Goal: Find specific page/section: Find specific page/section

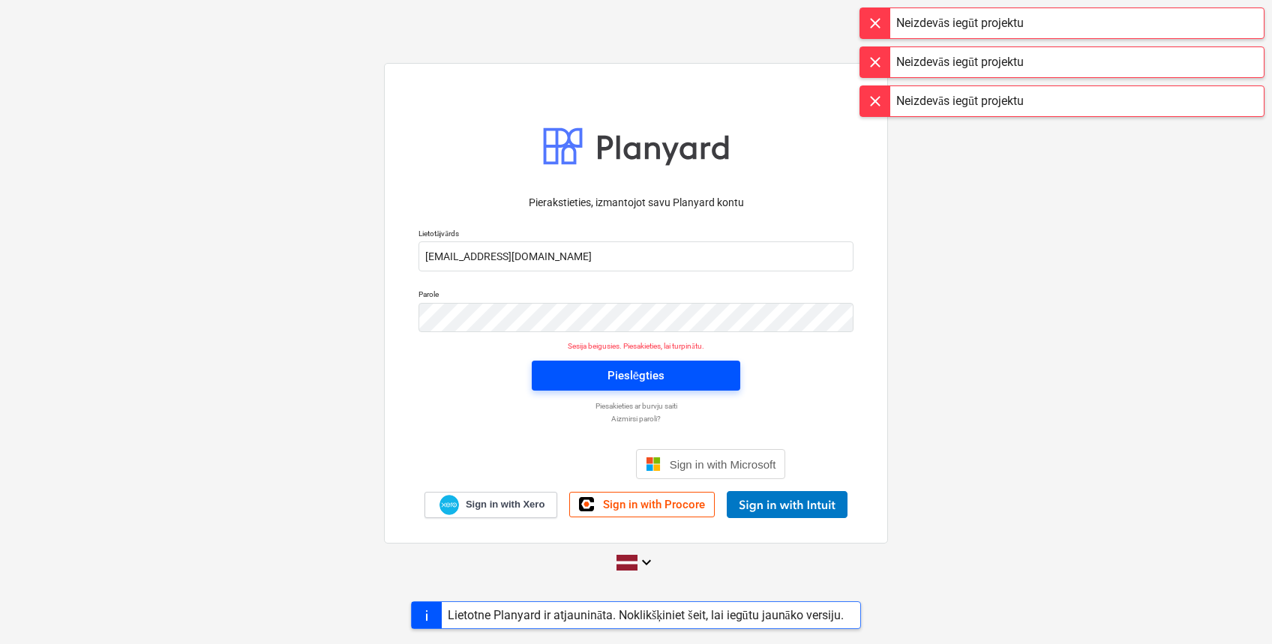
click at [651, 368] on div "Pieslēgties" at bounding box center [636, 376] width 57 height 20
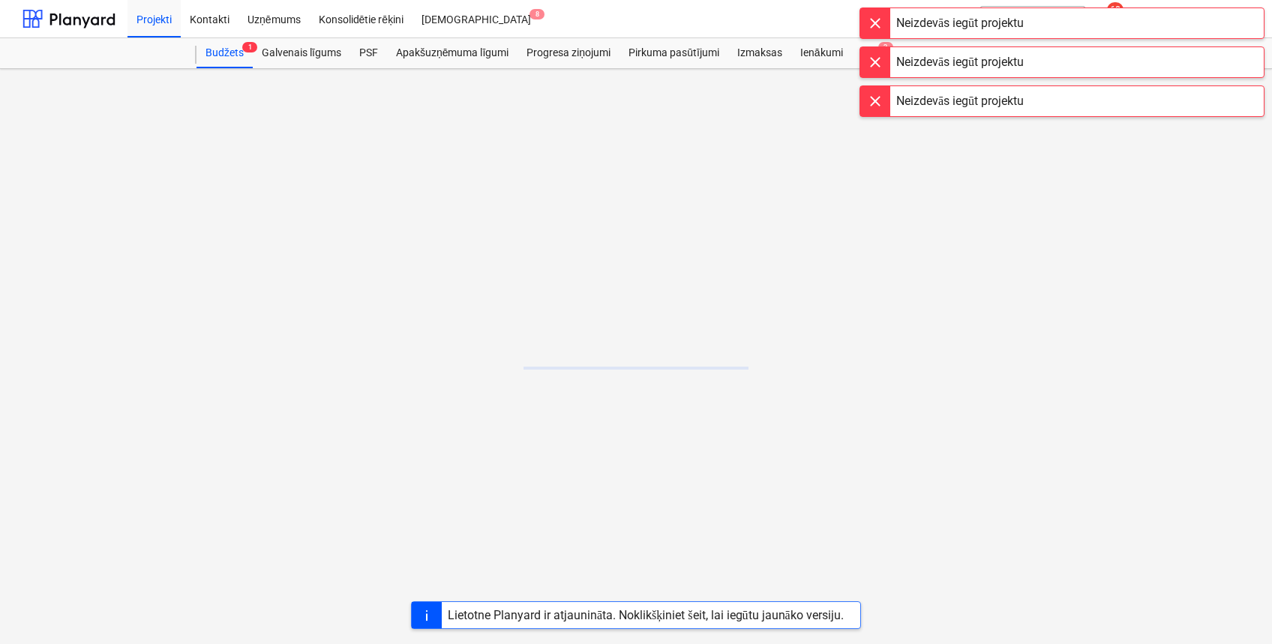
click at [875, 22] on div at bounding box center [875, 23] width 30 height 30
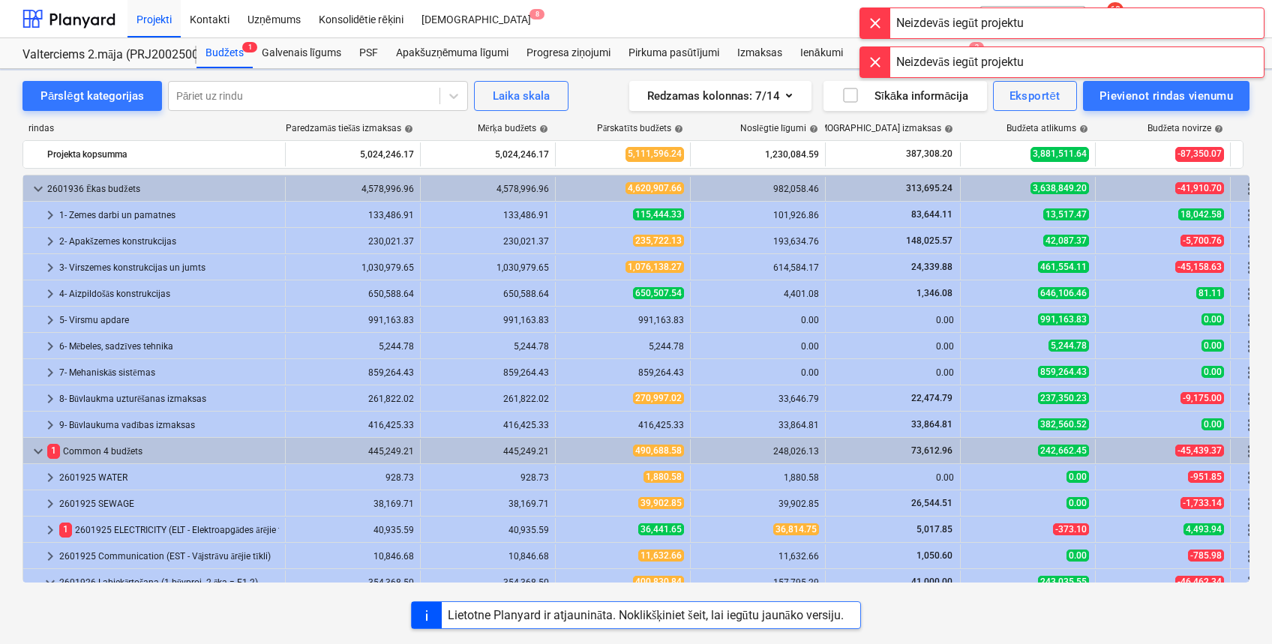
click at [875, 26] on div at bounding box center [875, 23] width 30 height 30
drag, startPoint x: 871, startPoint y: 15, endPoint x: 880, endPoint y: 18, distance: 9.5
click at [871, 15] on div at bounding box center [875, 23] width 30 height 30
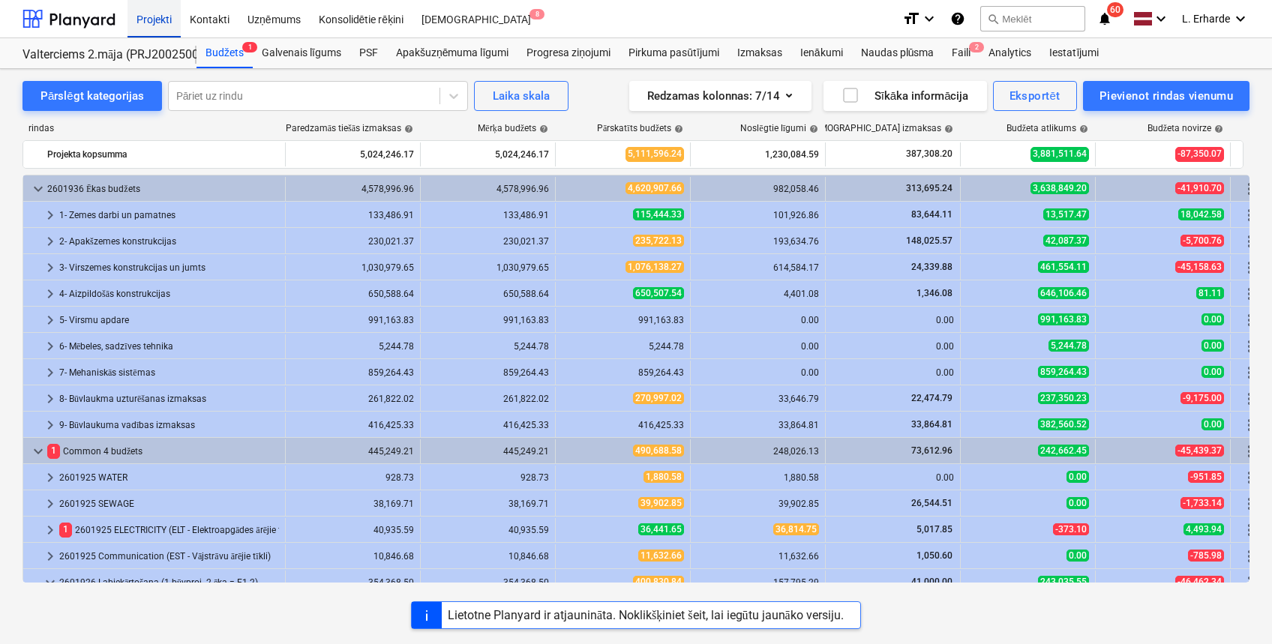
click at [150, 16] on div "Projekti" at bounding box center [154, 18] width 53 height 38
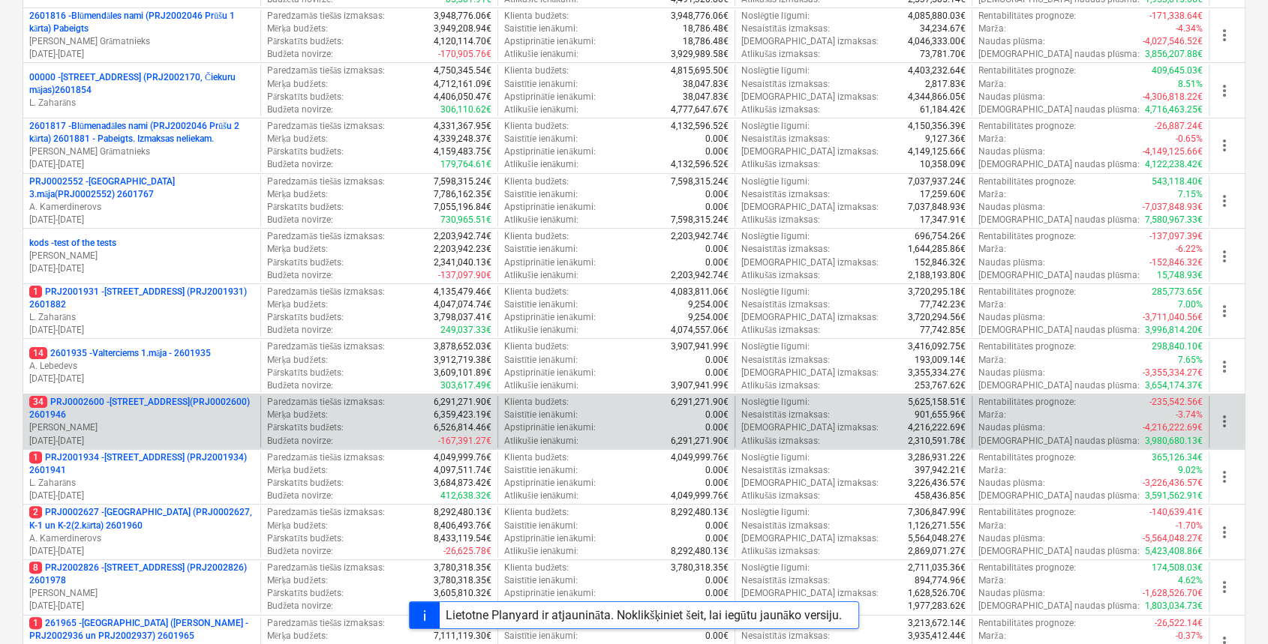
scroll to position [300, 0]
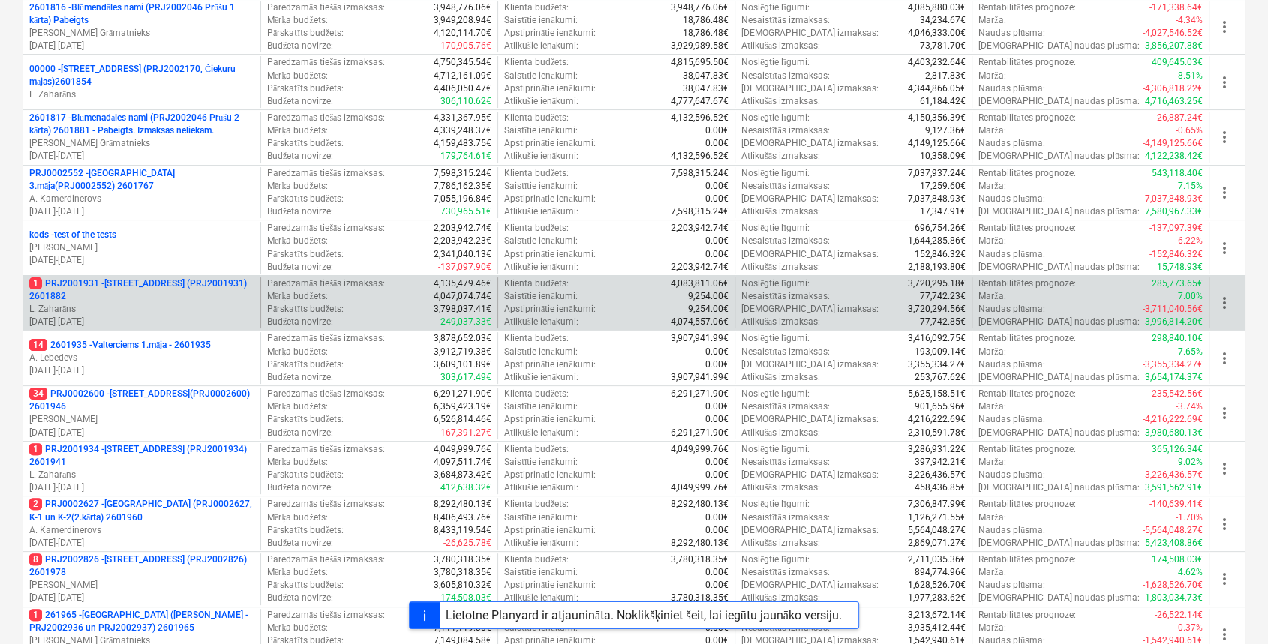
click at [195, 278] on p "1 PRJ2001931 - [STREET_ADDRESS] (PRJ2001931) 2601882" at bounding box center [141, 291] width 225 height 26
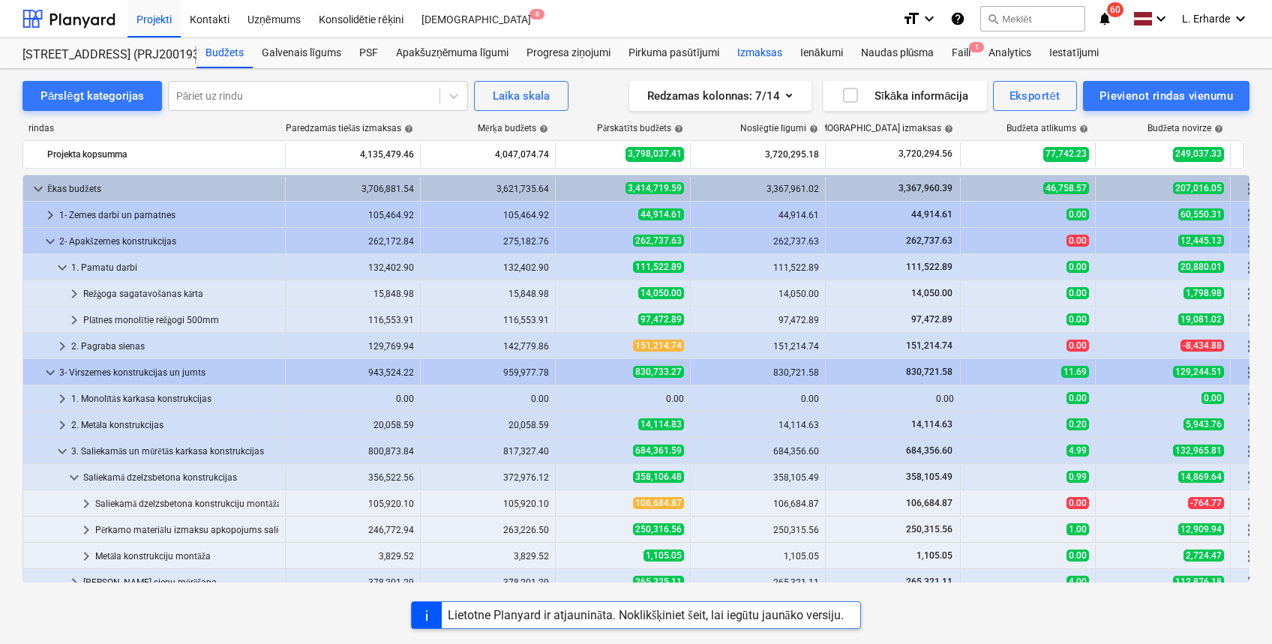
click at [759, 53] on div "Izmaksas" at bounding box center [759, 53] width 63 height 30
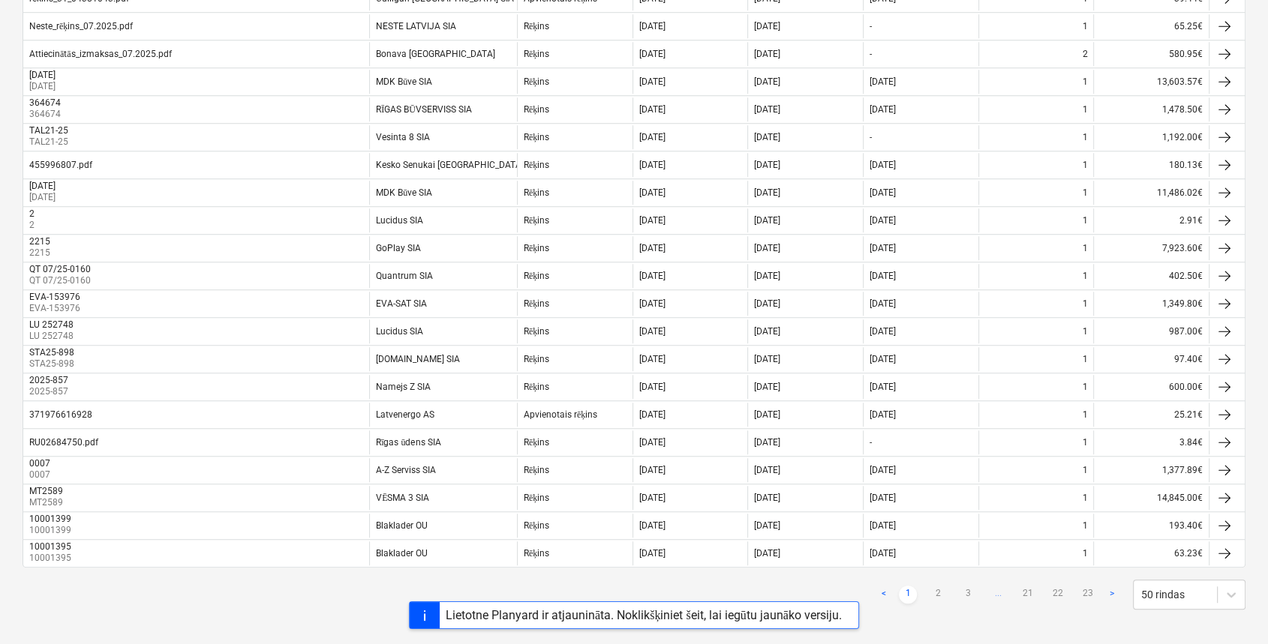
scroll to position [1107, 0]
click at [930, 584] on link "2" at bounding box center [938, 593] width 18 height 18
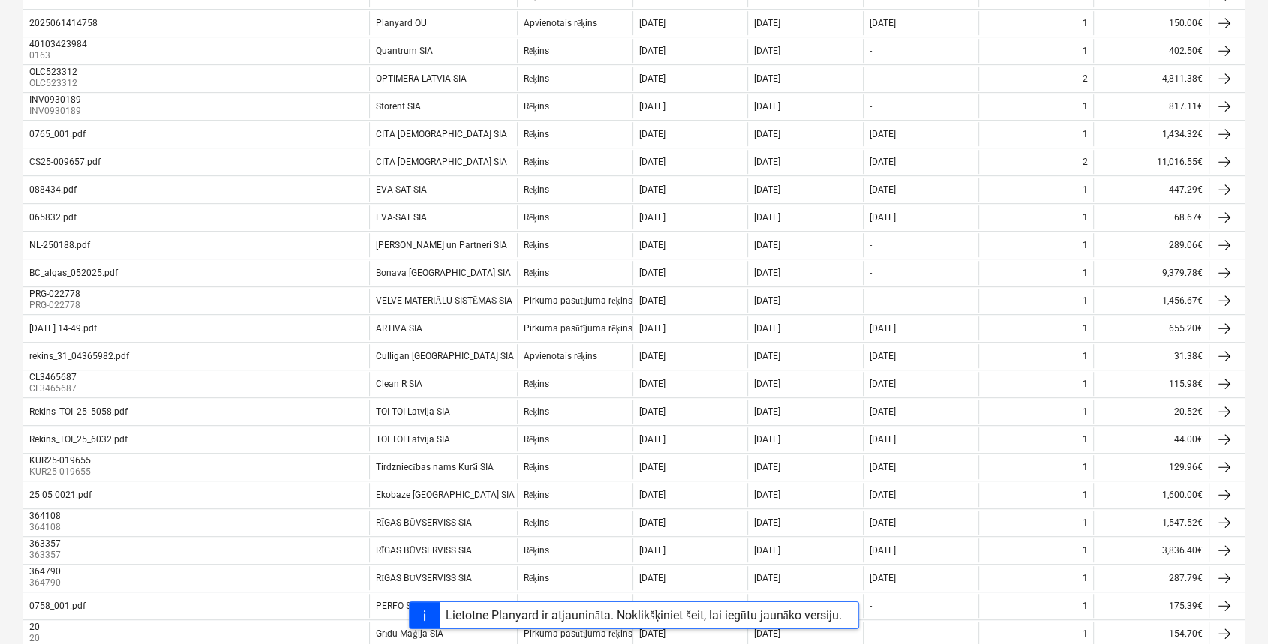
scroll to position [600, 0]
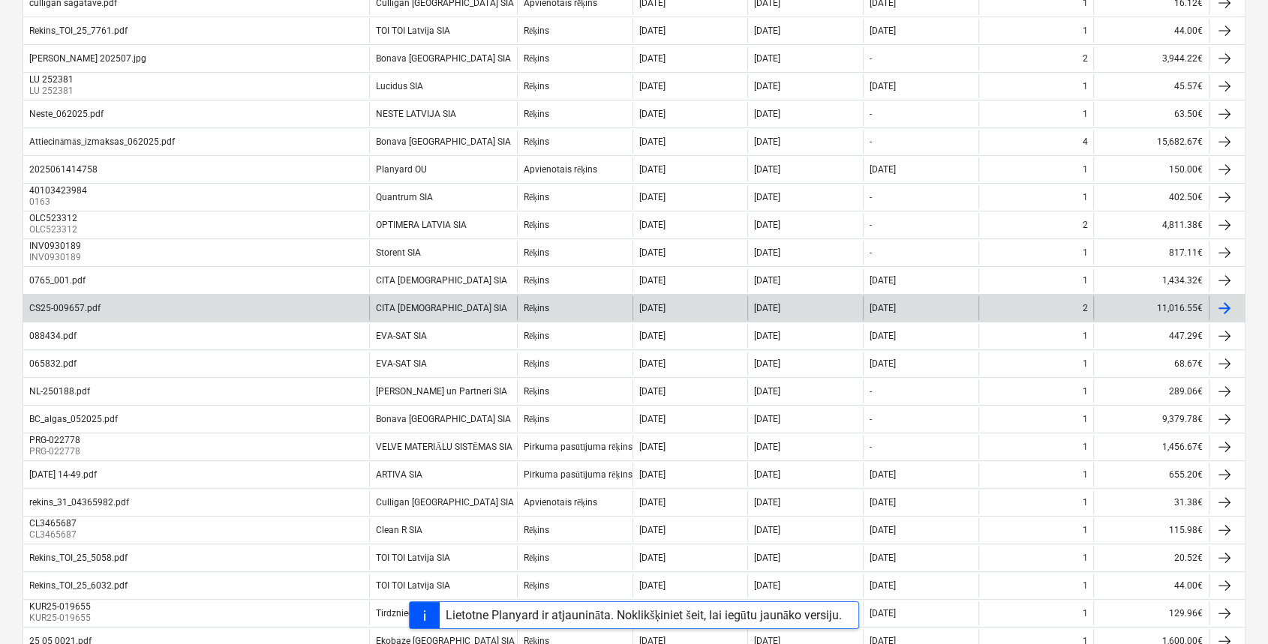
click at [89, 305] on div "CS25-009657.pdf" at bounding box center [64, 308] width 71 height 11
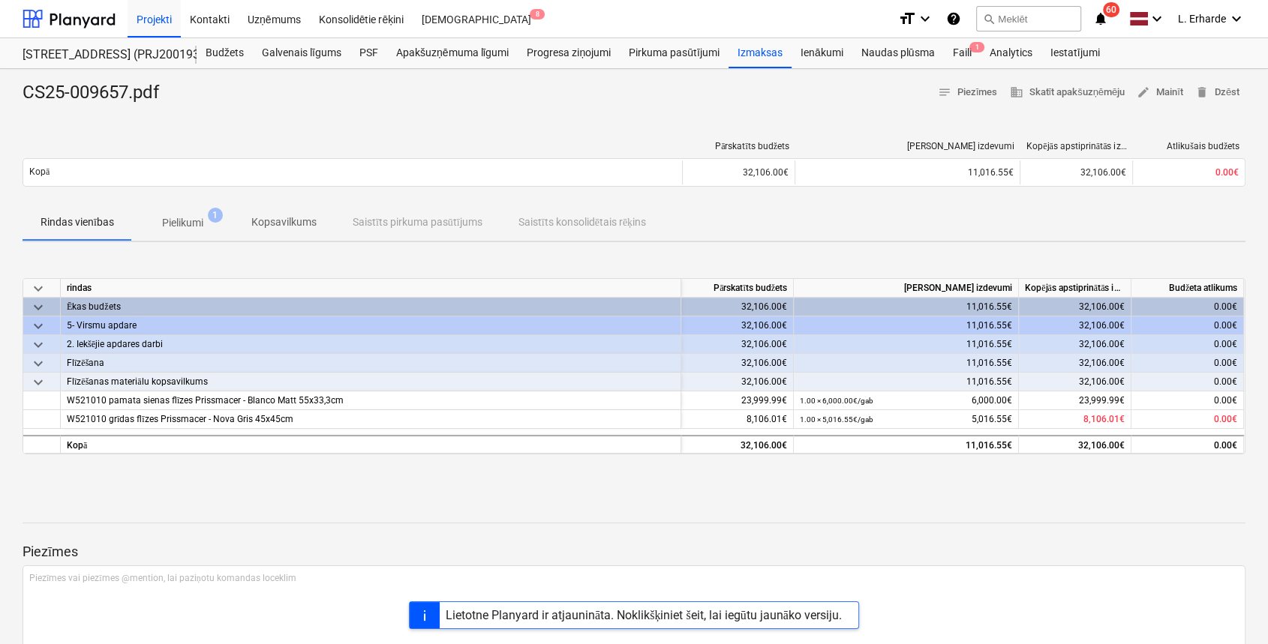
click at [36, 361] on span "keyboard_arrow_down" at bounding box center [38, 364] width 18 height 18
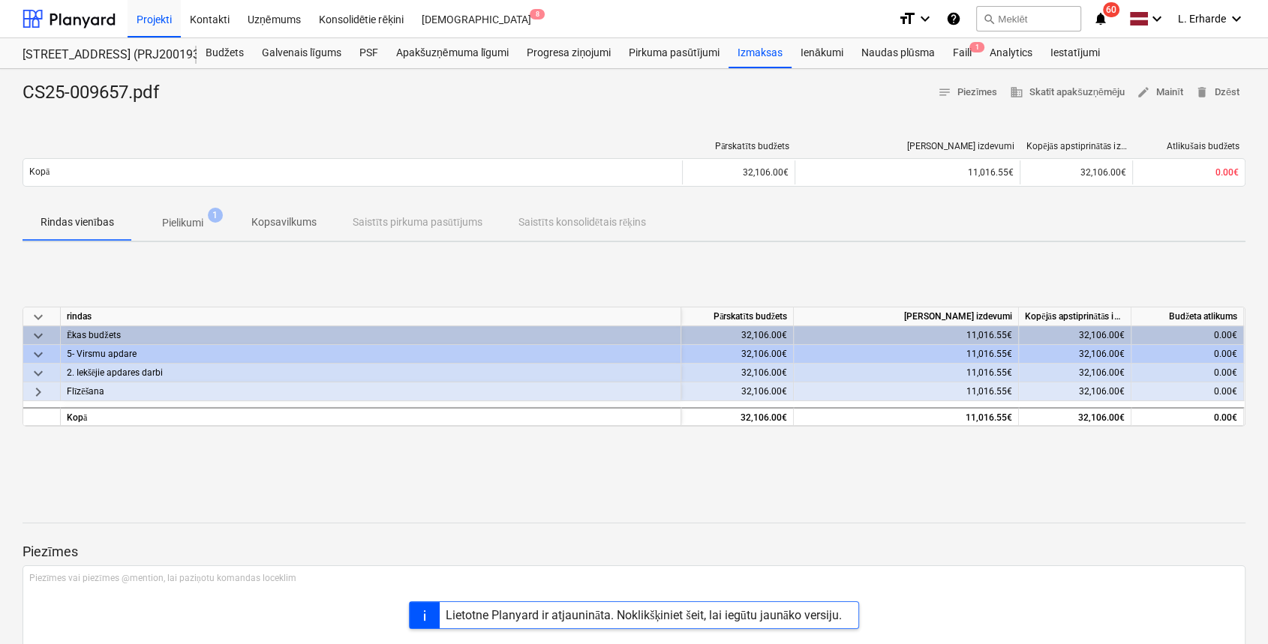
click at [36, 361] on span "keyboard_arrow_down" at bounding box center [38, 355] width 18 height 18
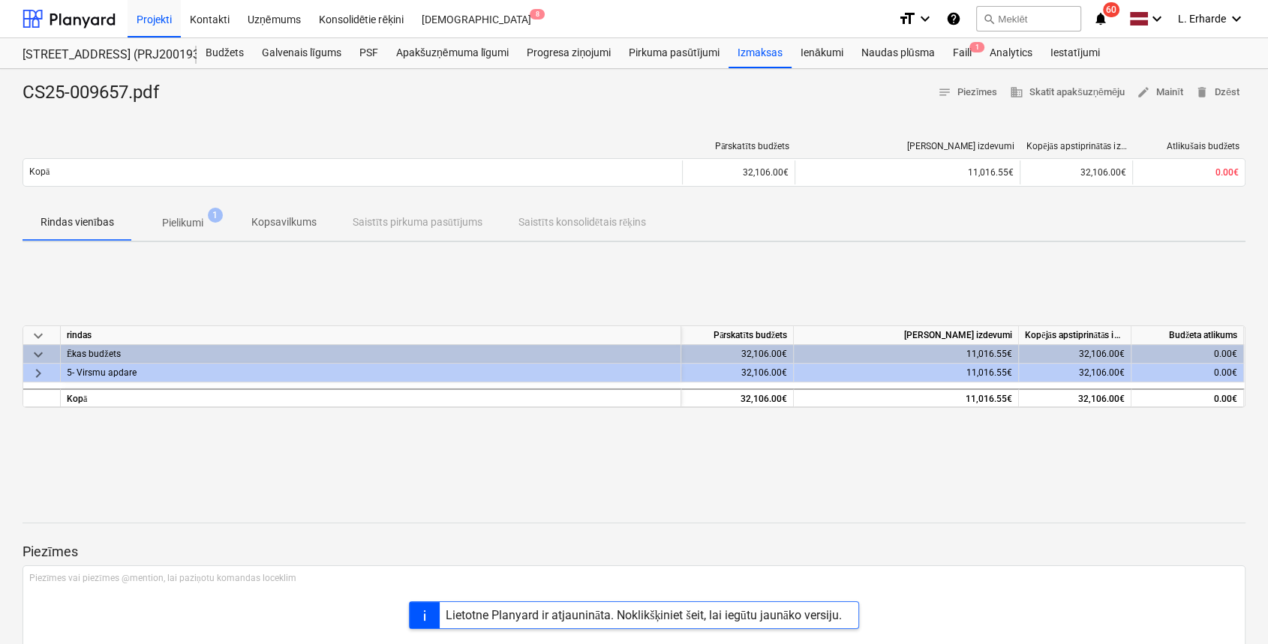
click at [39, 369] on span "keyboard_arrow_right" at bounding box center [38, 374] width 18 height 18
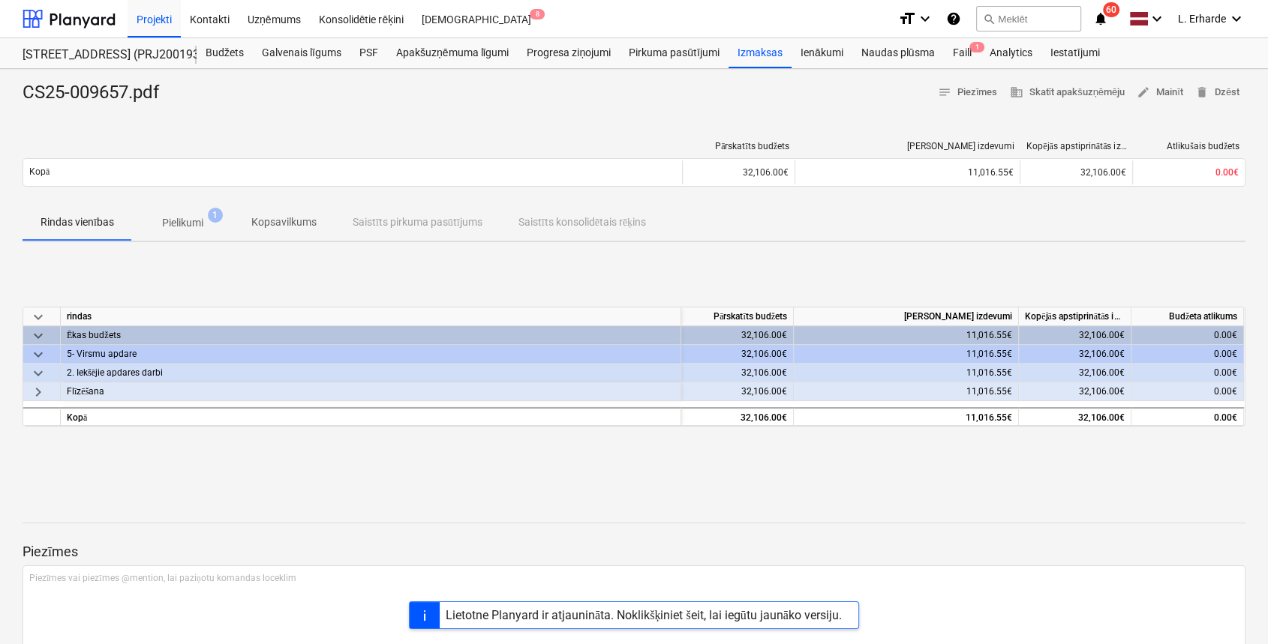
click at [191, 225] on p "Pielikumi" at bounding box center [182, 223] width 41 height 16
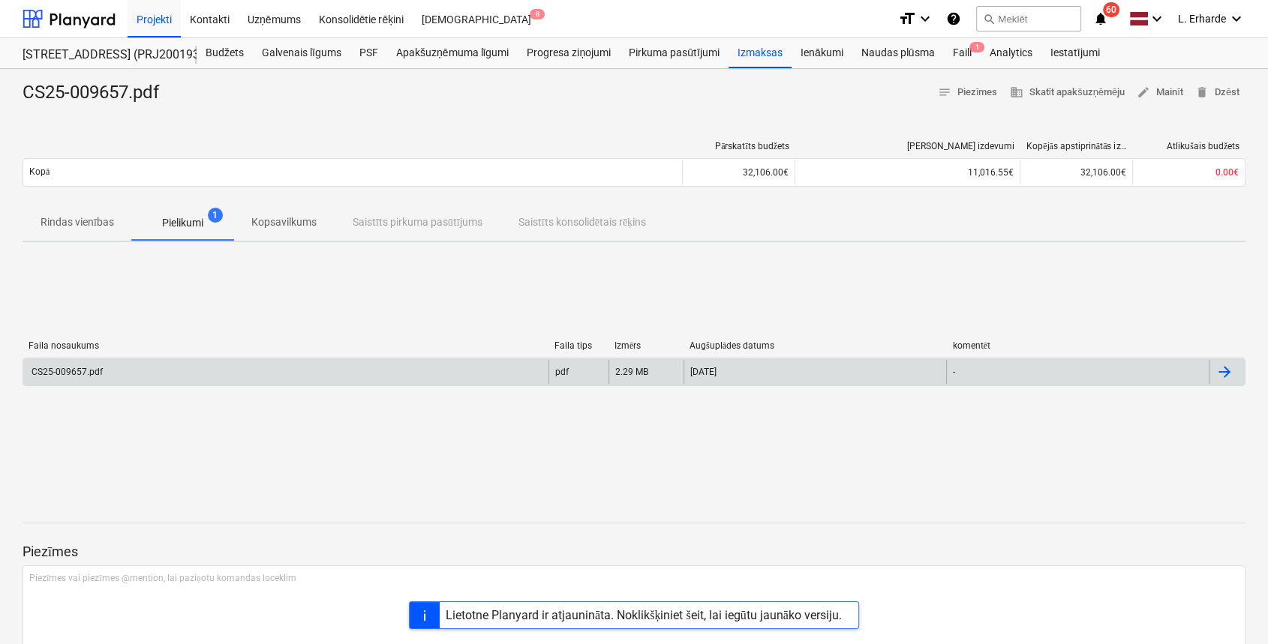
click at [110, 371] on div "CS25-009657.pdf" at bounding box center [285, 372] width 525 height 24
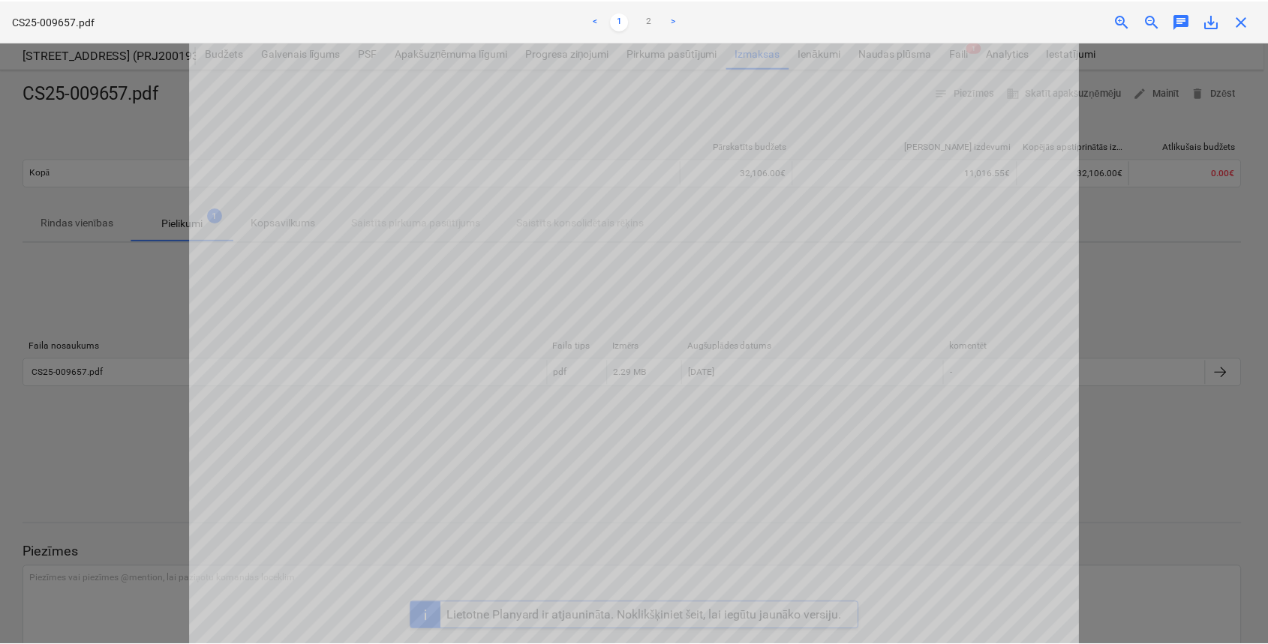
scroll to position [664, 0]
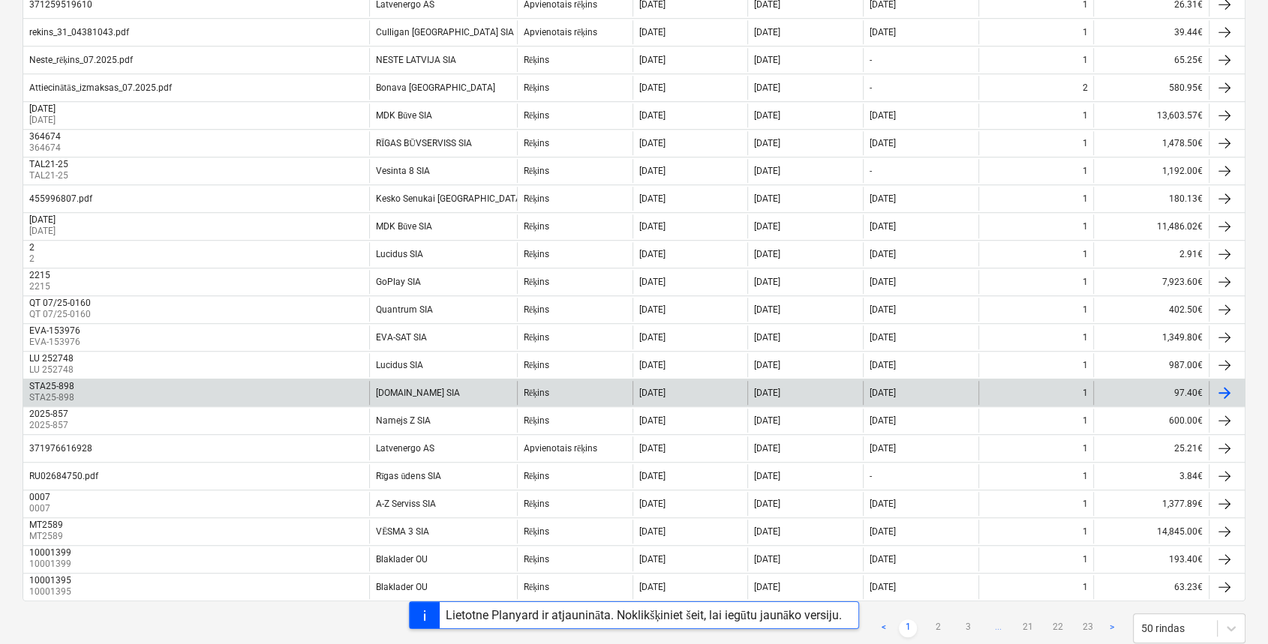
scroll to position [1107, 0]
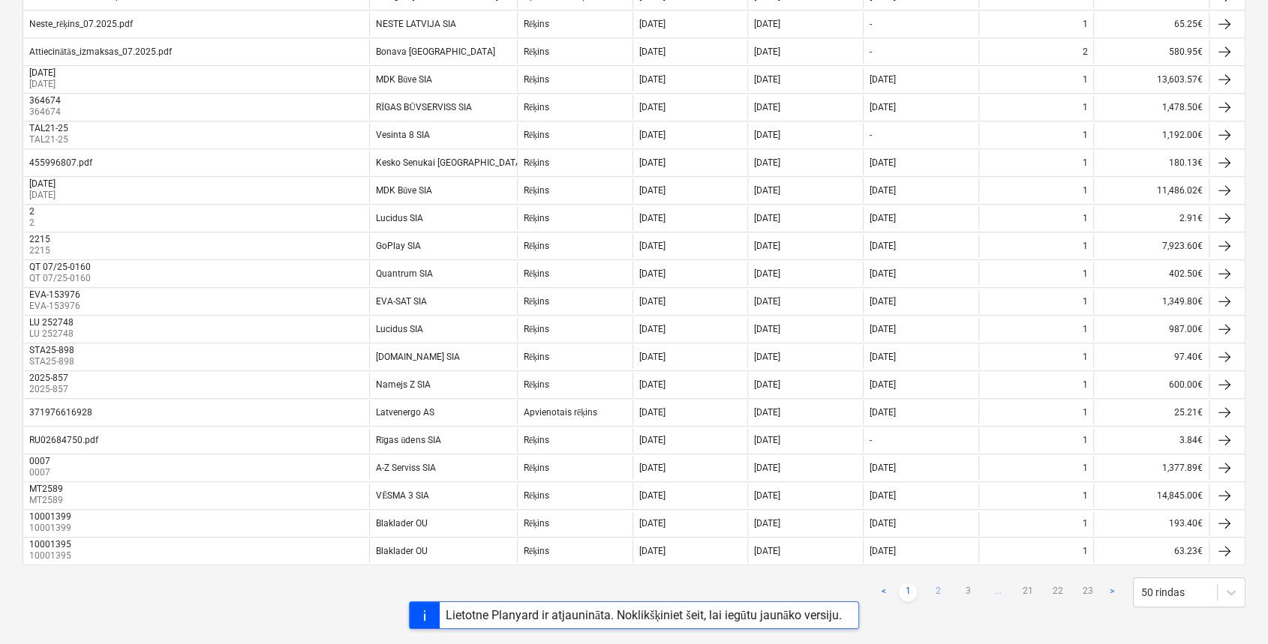
click at [941, 587] on link "2" at bounding box center [938, 593] width 18 height 18
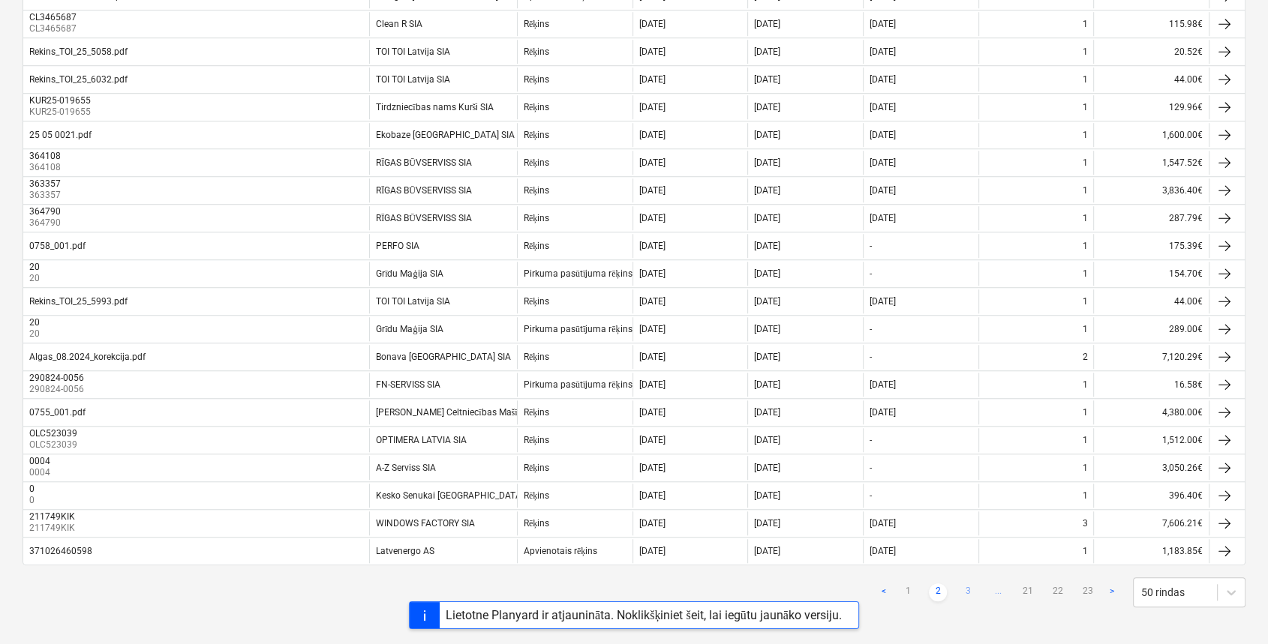
click at [967, 585] on link "3" at bounding box center [968, 593] width 18 height 18
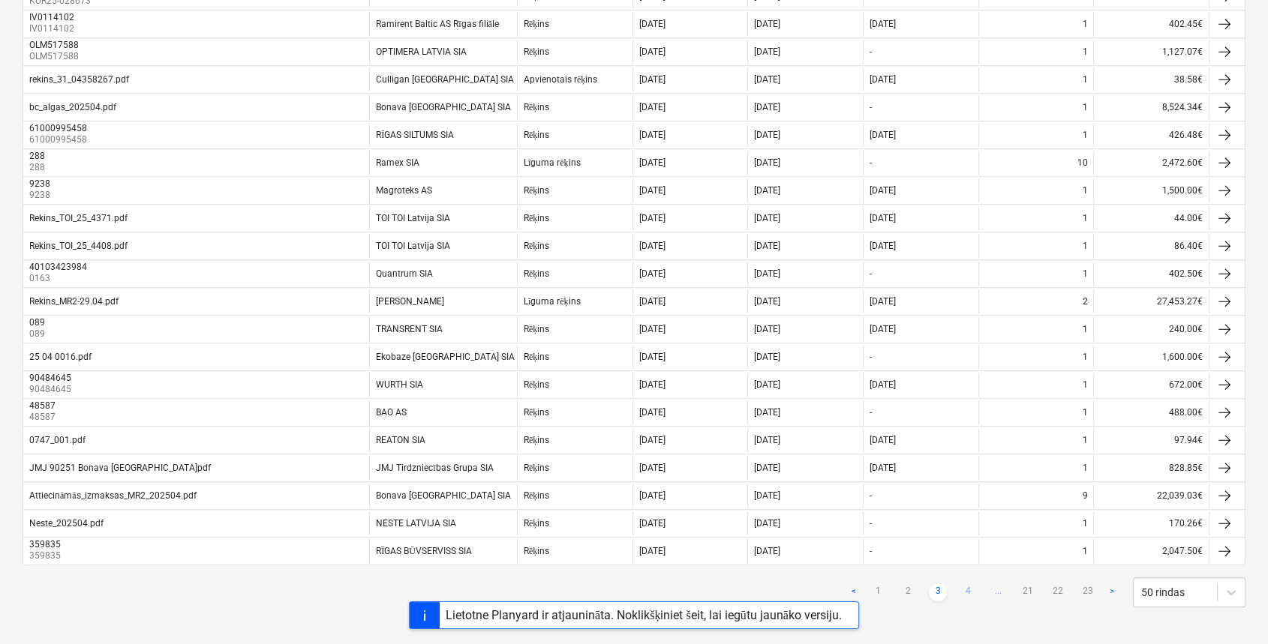
click at [969, 586] on link "4" at bounding box center [968, 593] width 18 height 18
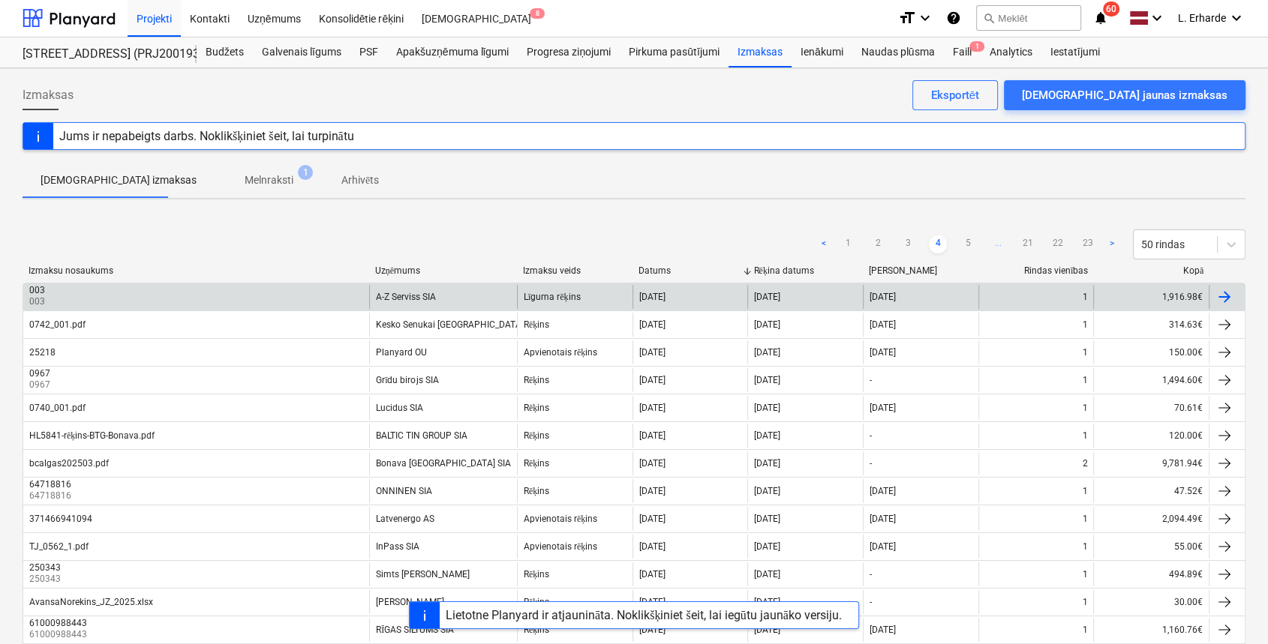
scroll to position [0, 0]
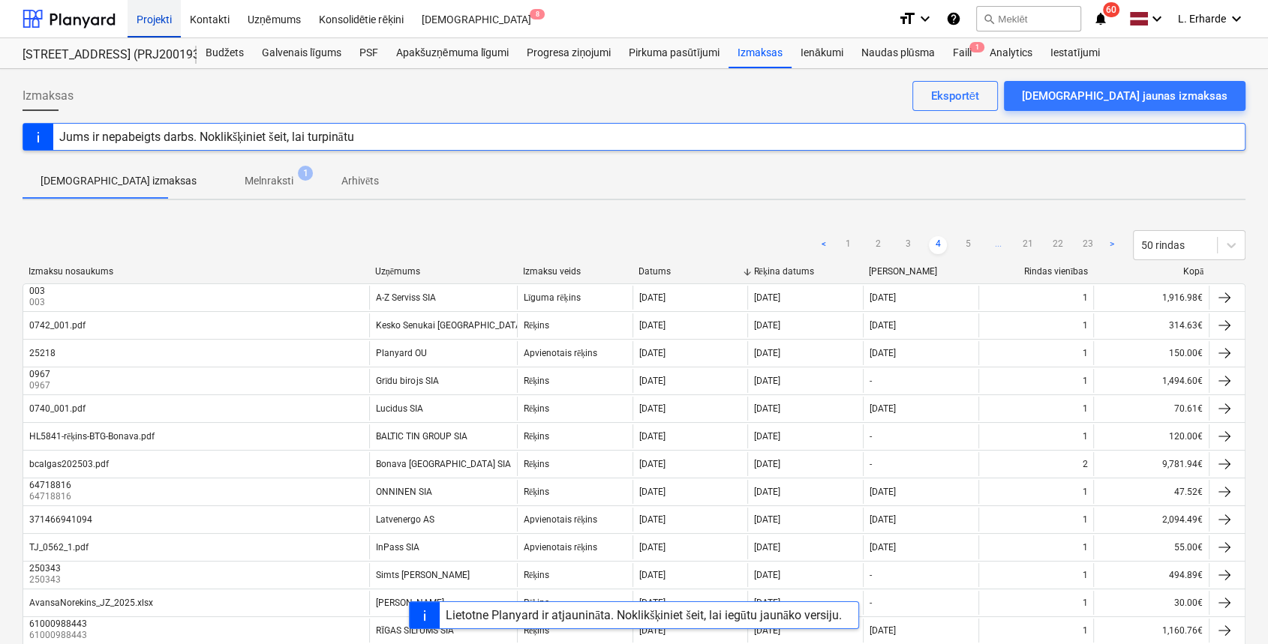
click at [151, 20] on div "Projekti" at bounding box center [154, 18] width 53 height 38
